Goal: Information Seeking & Learning: Learn about a topic

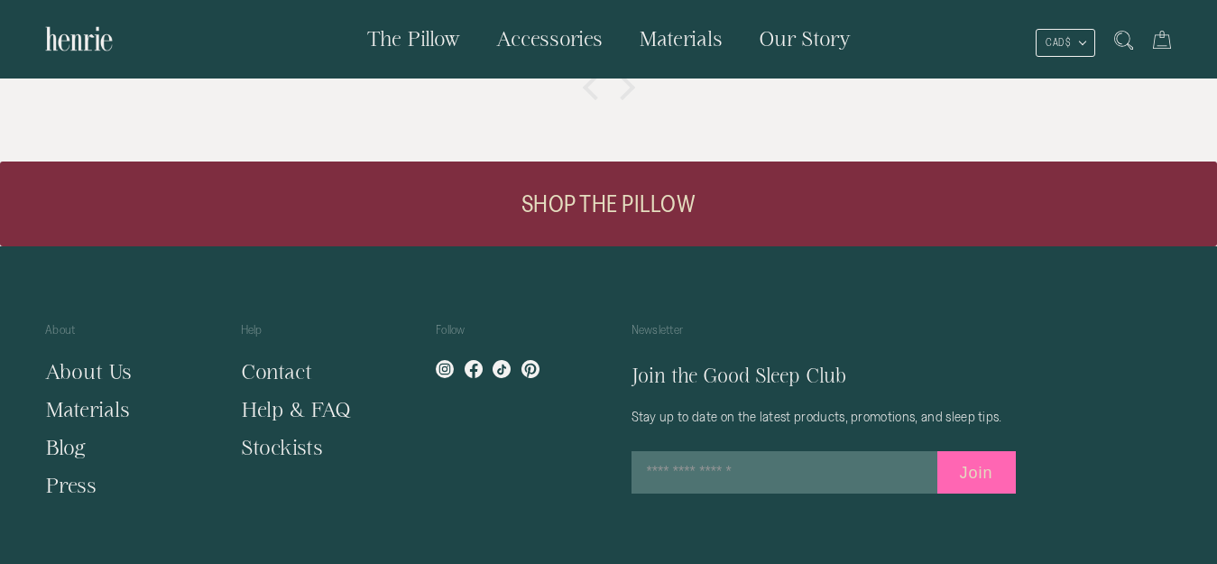
scroll to position [3323, 0]
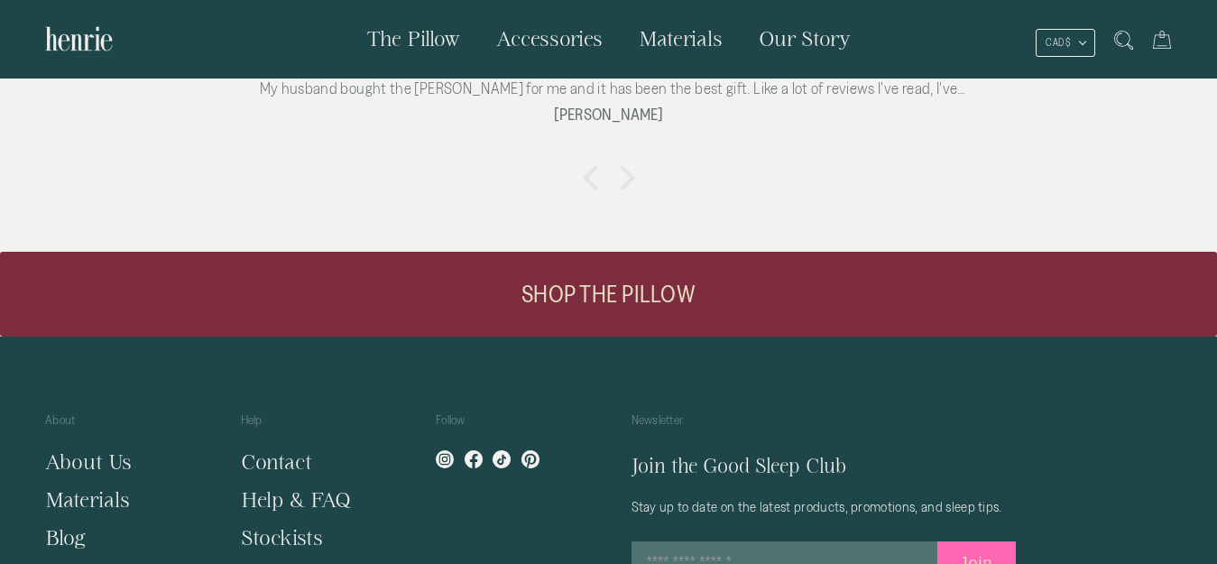
click at [556, 271] on link "SHOP THE PILLOW" at bounding box center [608, 294] width 1217 height 85
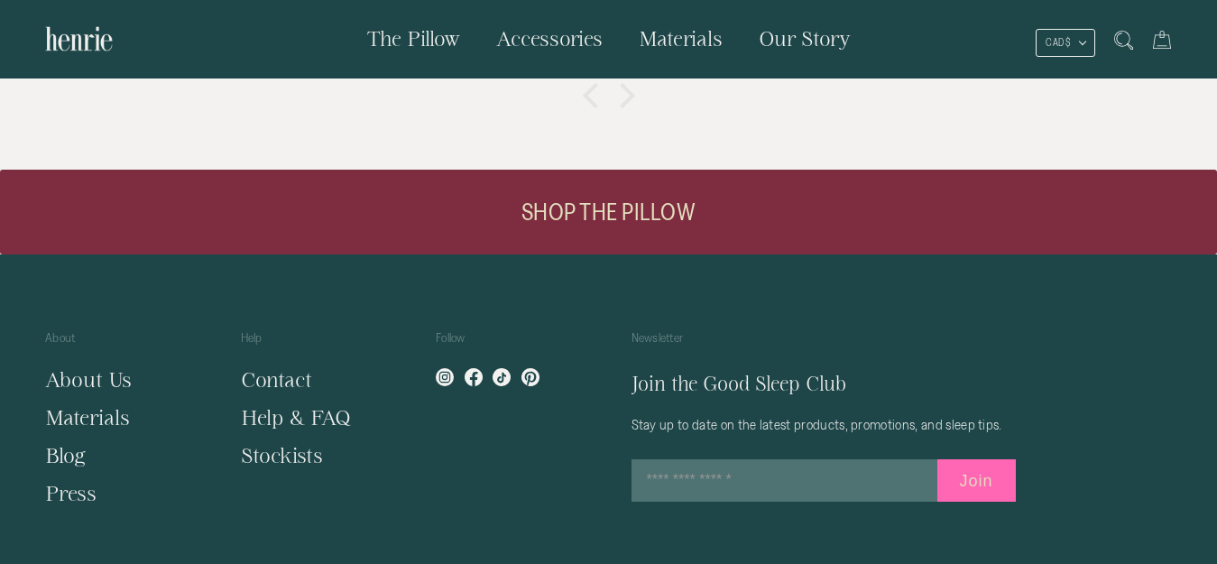
scroll to position [3523, 0]
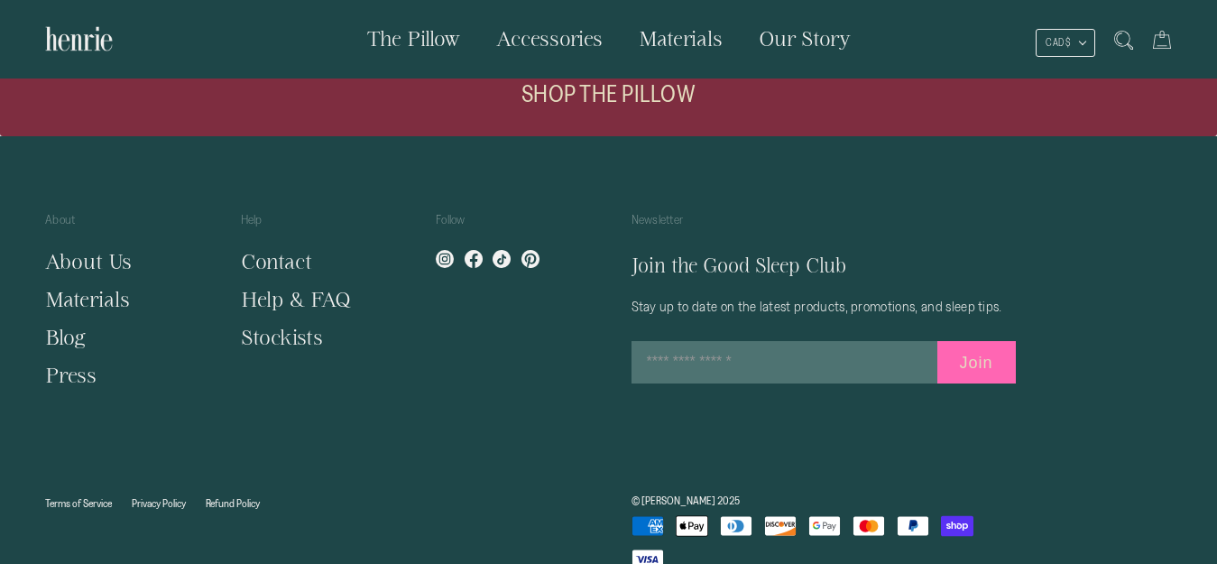
click at [85, 250] on link "About Us" at bounding box center [88, 261] width 87 height 23
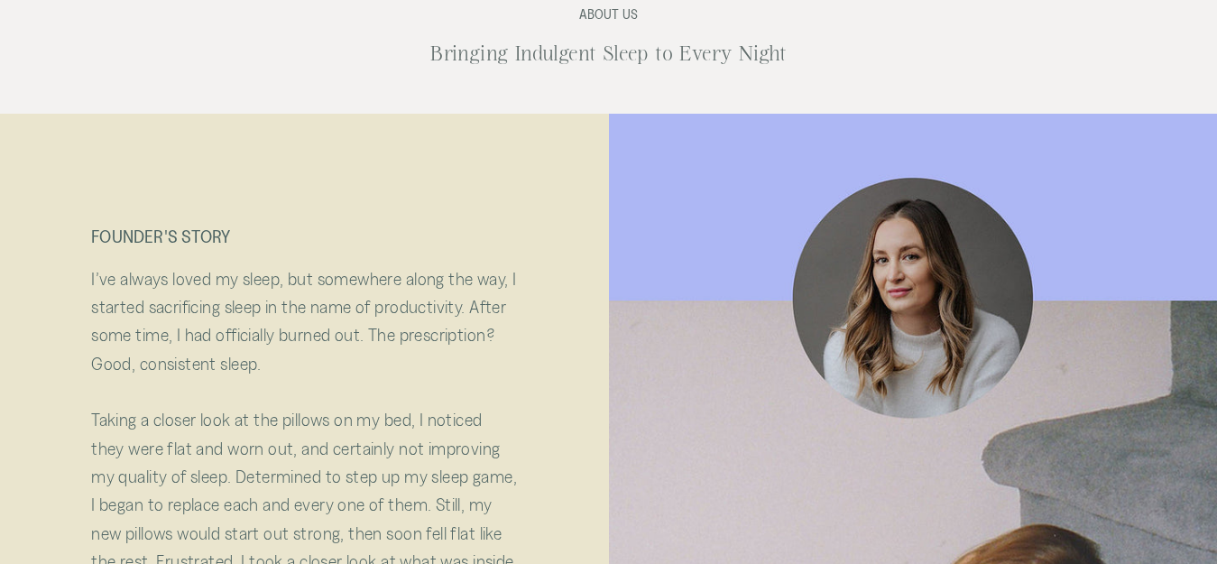
scroll to position [5, 0]
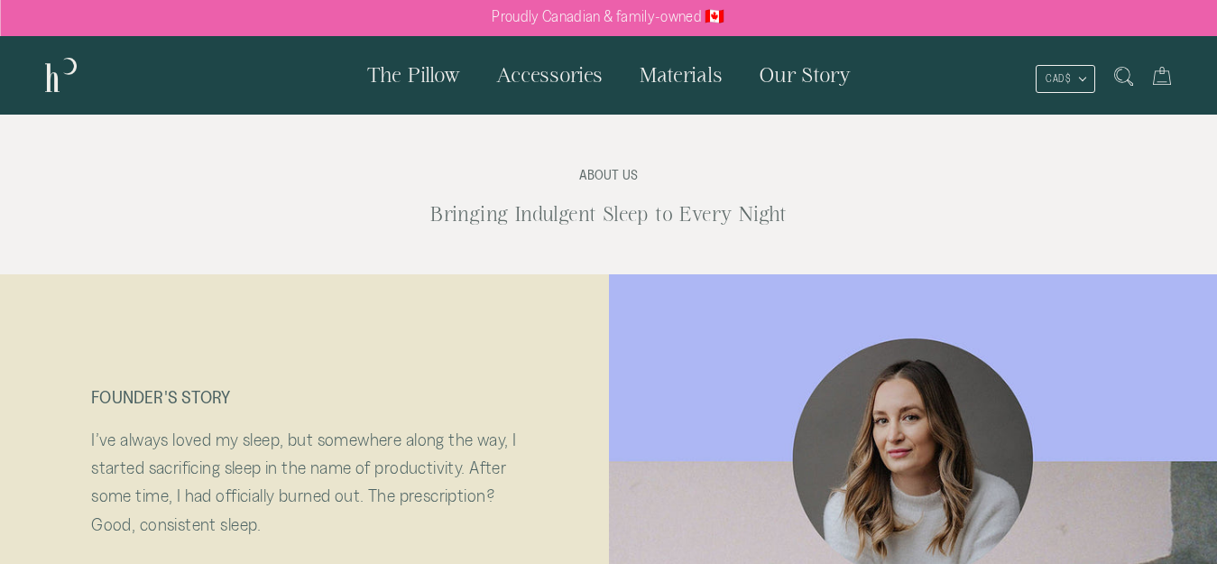
click at [117, 396] on p "FOUNDER'S STORY" at bounding box center [304, 396] width 426 height 21
copy p "FOUNDER"
